Goal: Information Seeking & Learning: Learn about a topic

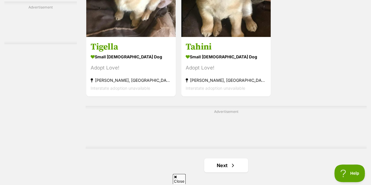
scroll to position [1311, 0]
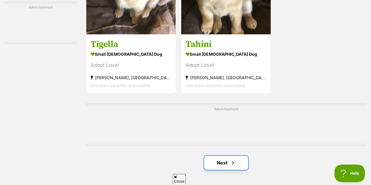
click at [221, 156] on link "Next" at bounding box center [226, 163] width 44 height 14
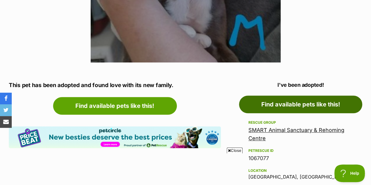
click at [290, 96] on link "Find available pets like this!" at bounding box center [300, 105] width 123 height 18
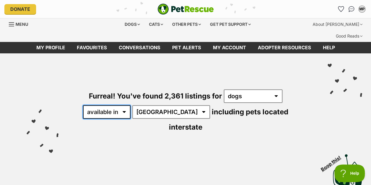
click at [118, 105] on select "available in located in" at bounding box center [107, 111] width 48 height 13
select select "disabled"
click at [83, 105] on select "available in located in" at bounding box center [107, 111] width 48 height 13
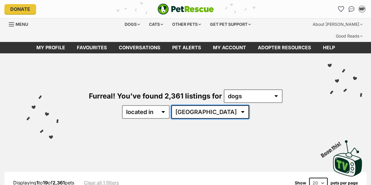
drag, startPoint x: 0, startPoint y: 0, endPoint x: 198, endPoint y: 101, distance: 222.3
click at [198, 105] on select "[GEOGRAPHIC_DATA] [GEOGRAPHIC_DATA] [GEOGRAPHIC_DATA] [GEOGRAPHIC_DATA] SA [GEO…" at bounding box center [210, 111] width 78 height 13
select select "[GEOGRAPHIC_DATA]"
click at [189, 105] on select "[GEOGRAPHIC_DATA] [GEOGRAPHIC_DATA] [GEOGRAPHIC_DATA] [GEOGRAPHIC_DATA] SA [GEO…" at bounding box center [210, 111] width 78 height 13
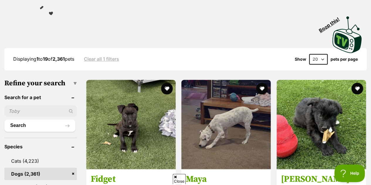
scroll to position [126, 0]
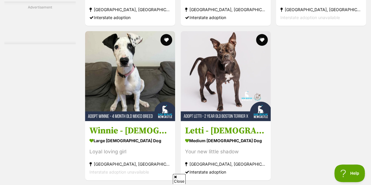
scroll to position [1214, 0]
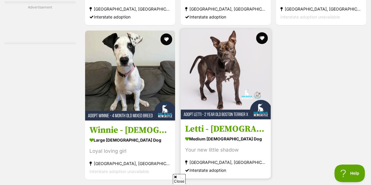
click at [205, 123] on h3 "Letti - 2 Year Old Boston Terrier X Staffy" at bounding box center [225, 128] width 81 height 11
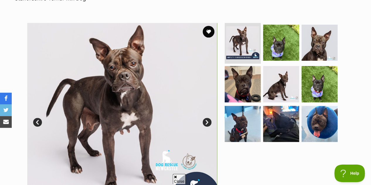
click at [206, 118] on link "Next" at bounding box center [207, 122] width 9 height 9
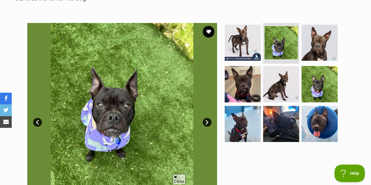
click at [206, 118] on link "Next" at bounding box center [207, 122] width 9 height 9
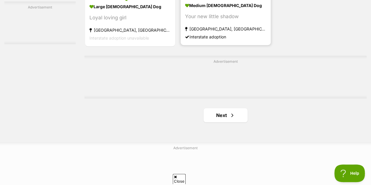
scroll to position [1349, 0]
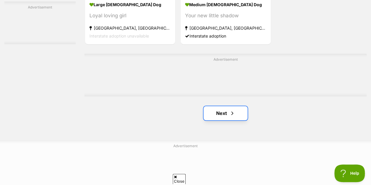
click at [226, 107] on link "Next" at bounding box center [226, 113] width 44 height 14
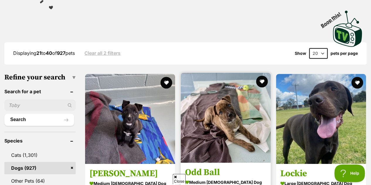
scroll to position [129, 0]
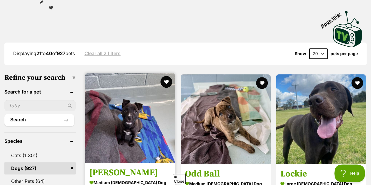
click at [117, 167] on h3 "Penny" at bounding box center [129, 172] width 81 height 11
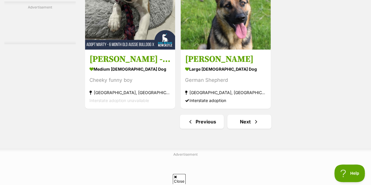
scroll to position [1358, 0]
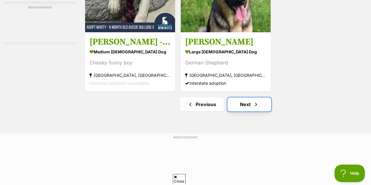
click at [260, 97] on link "Next" at bounding box center [249, 104] width 44 height 14
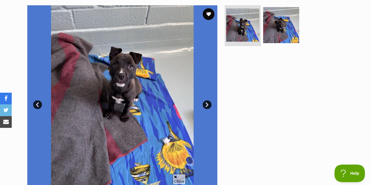
click at [205, 100] on link "Next" at bounding box center [207, 104] width 9 height 9
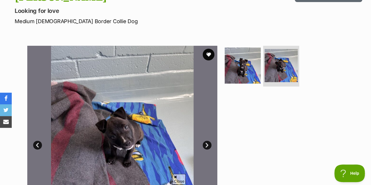
scroll to position [101, 0]
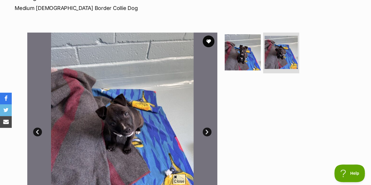
click at [209, 128] on link "Next" at bounding box center [207, 132] width 9 height 9
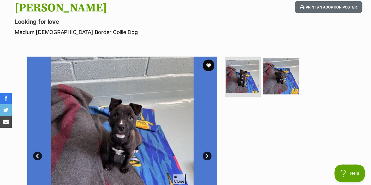
scroll to position [77, 0]
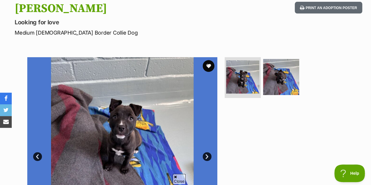
click at [209, 152] on link "Next" at bounding box center [207, 156] width 9 height 9
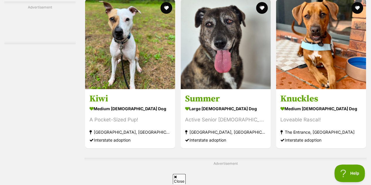
scroll to position [1142, 0]
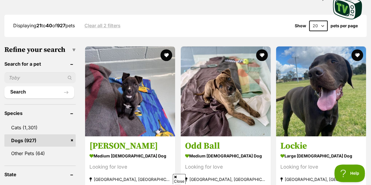
scroll to position [173, 0]
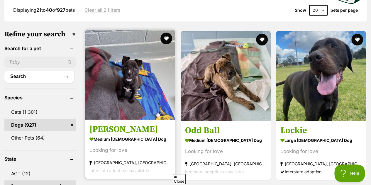
click at [133, 135] on section "medium female Dog Looking for love Rutherford, NSW Interstate adoption unavaila…" at bounding box center [129, 155] width 81 height 40
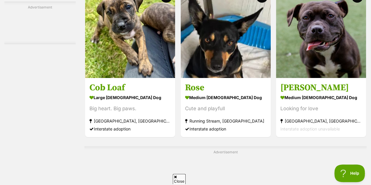
scroll to position [1102, 0]
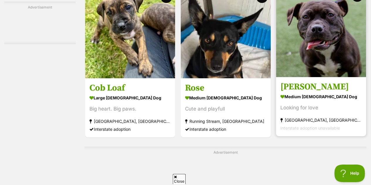
click at [303, 81] on h3 "Rexie" at bounding box center [320, 86] width 81 height 11
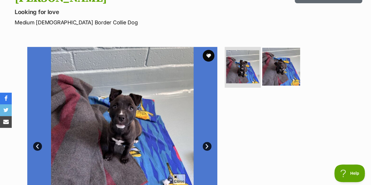
click at [284, 48] on img at bounding box center [281, 67] width 38 height 38
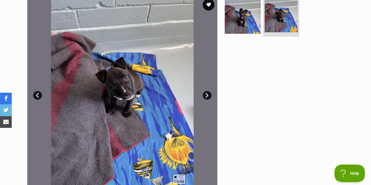
click at [207, 91] on link "Next" at bounding box center [207, 95] width 9 height 9
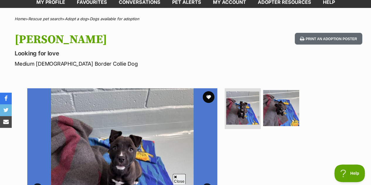
scroll to position [44, 0]
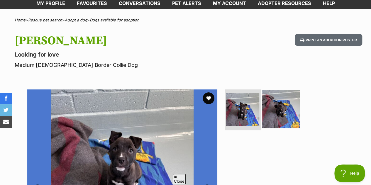
click at [275, 91] on img at bounding box center [281, 109] width 38 height 38
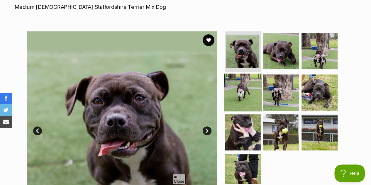
click at [256, 82] on img at bounding box center [243, 93] width 38 height 38
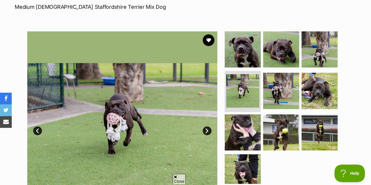
click at [208, 126] on link "Next" at bounding box center [207, 130] width 9 height 9
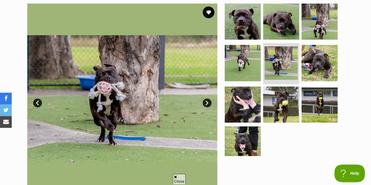
scroll to position [130, 0]
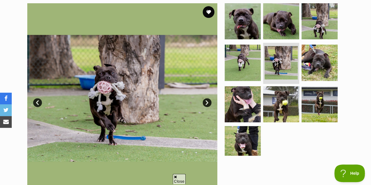
click at [206, 98] on link "Next" at bounding box center [207, 102] width 9 height 9
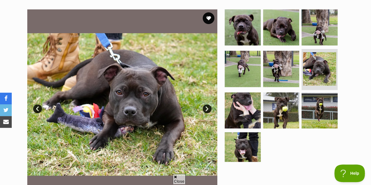
scroll to position [123, 0]
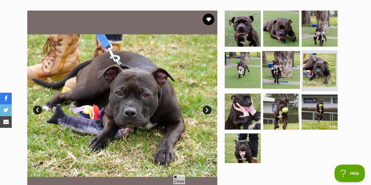
click at [279, 57] on img at bounding box center [281, 70] width 38 height 38
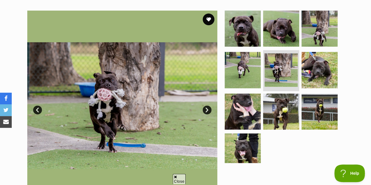
click at [205, 106] on link "Next" at bounding box center [207, 110] width 9 height 9
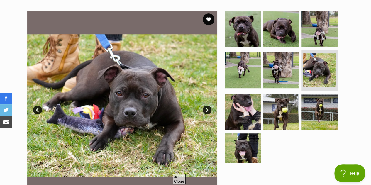
click at [205, 106] on link "Next" at bounding box center [207, 110] width 9 height 9
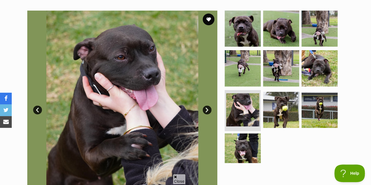
click at [205, 106] on link "Next" at bounding box center [207, 110] width 9 height 9
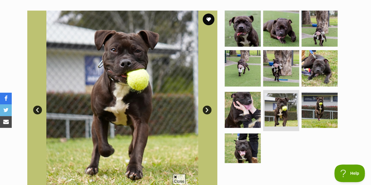
click at [205, 106] on link "Next" at bounding box center [207, 110] width 9 height 9
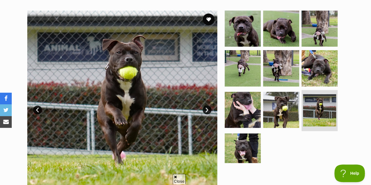
click at [205, 106] on link "Next" at bounding box center [207, 110] width 9 height 9
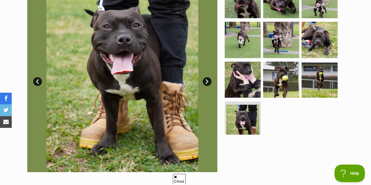
scroll to position [151, 0]
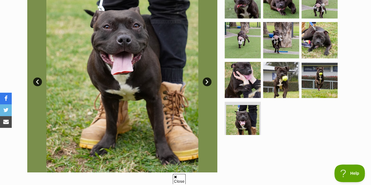
click at [205, 77] on link "Next" at bounding box center [207, 81] width 9 height 9
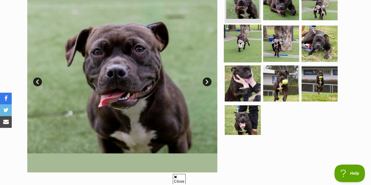
click at [246, 38] on img at bounding box center [243, 44] width 38 height 38
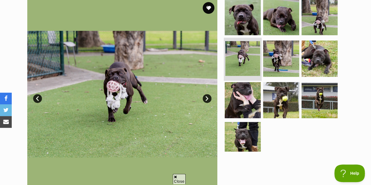
scroll to position [12, 0]
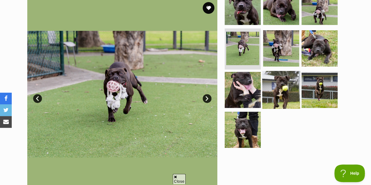
click at [290, 72] on img at bounding box center [281, 90] width 38 height 38
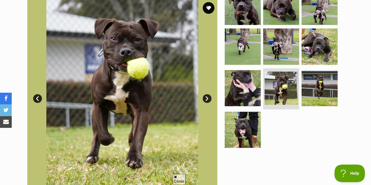
click at [212, 83] on img at bounding box center [122, 94] width 190 height 190
click at [208, 94] on link "Next" at bounding box center [207, 98] width 9 height 9
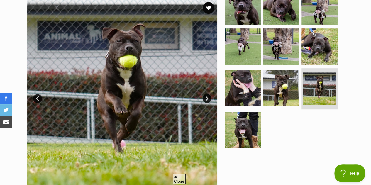
click at [208, 94] on link "Next" at bounding box center [207, 98] width 9 height 9
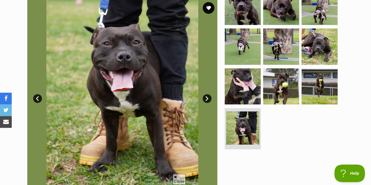
click at [208, 94] on link "Next" at bounding box center [207, 98] width 9 height 9
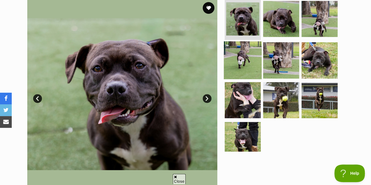
click at [251, 59] on img at bounding box center [243, 60] width 38 height 38
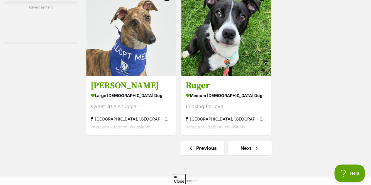
scroll to position [1338, 0]
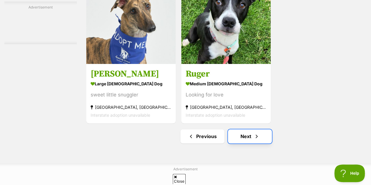
click at [254, 133] on span "Next page" at bounding box center [257, 136] width 6 height 7
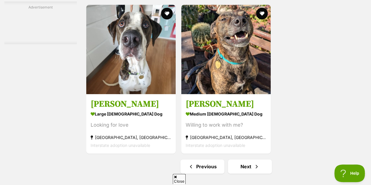
scroll to position [1363, 0]
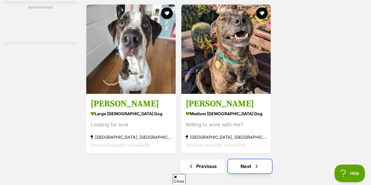
click at [249, 159] on link "Next" at bounding box center [250, 166] width 44 height 14
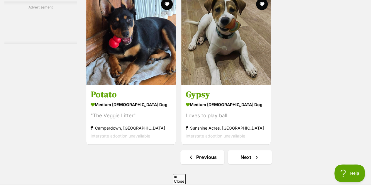
scroll to position [1317, 0]
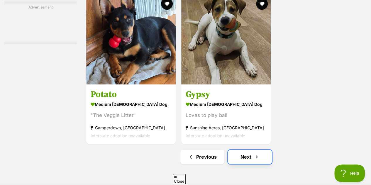
click at [250, 150] on link "Next" at bounding box center [250, 157] width 44 height 14
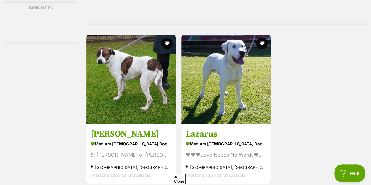
scroll to position [1285, 0]
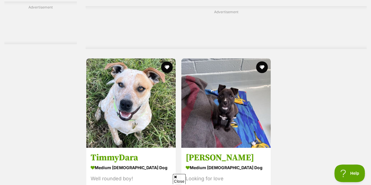
scroll to position [1334, 0]
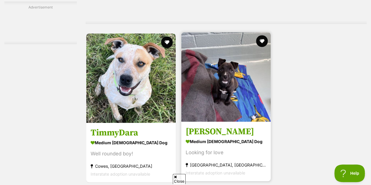
click at [248, 137] on section "medium female Dog Looking for love Rutherford, NSW Interstate adoption unavaila…" at bounding box center [226, 157] width 81 height 40
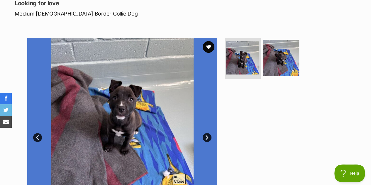
click at [211, 133] on link "Next" at bounding box center [207, 137] width 9 height 9
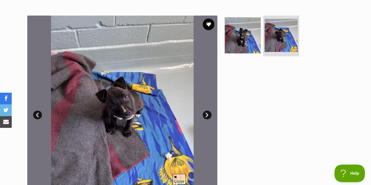
scroll to position [113, 0]
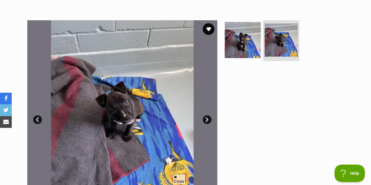
click at [207, 115] on link "Next" at bounding box center [207, 119] width 9 height 9
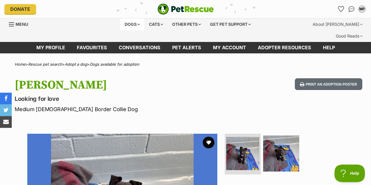
scroll to position [0, 0]
click at [125, 23] on div "Dogs" at bounding box center [132, 24] width 23 height 12
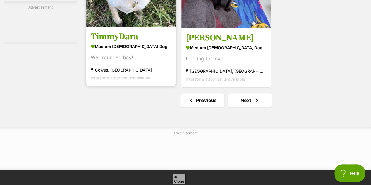
scroll to position [1337, 0]
